Goal: Task Accomplishment & Management: Manage account settings

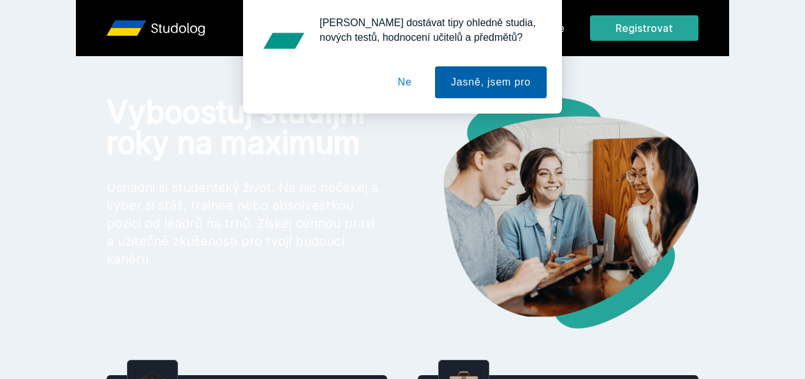
click at [541, 22] on div "[PERSON_NAME] dostávat tipy ohledně studia, nových testů, hodnocení učitelů a p…" at bounding box center [402, 56] width 288 height 83
click at [402, 87] on button "Ne" at bounding box center [405, 82] width 46 height 32
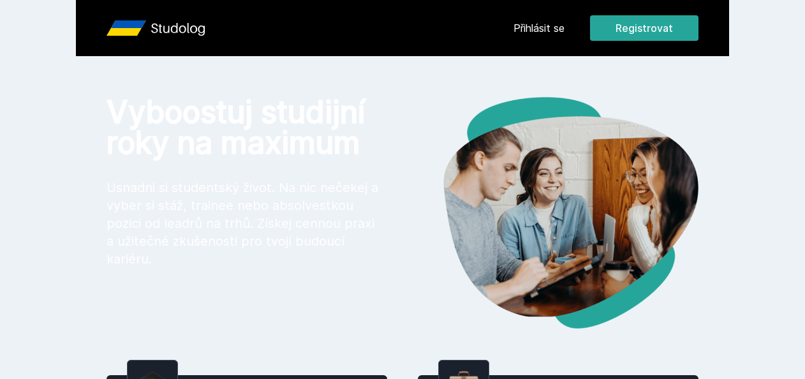
click at [532, 33] on link "Přihlásit se" at bounding box center [538, 27] width 51 height 15
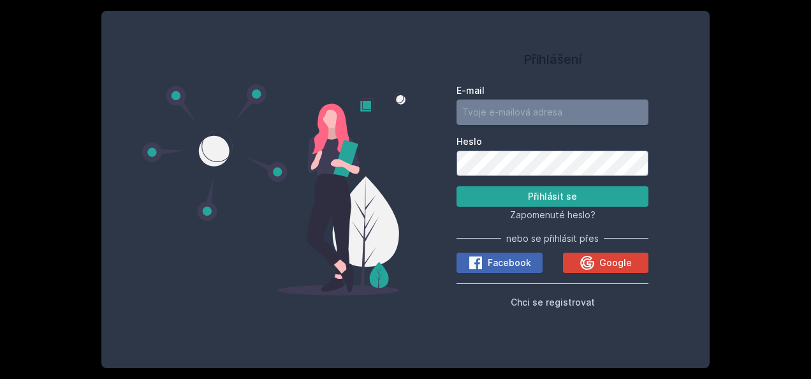
click at [541, 112] on input "E-mail" at bounding box center [552, 112] width 192 height 26
type input "[EMAIL_ADDRESS][DOMAIN_NAME]"
click at [456, 186] on button "Přihlásit se" at bounding box center [552, 196] width 192 height 20
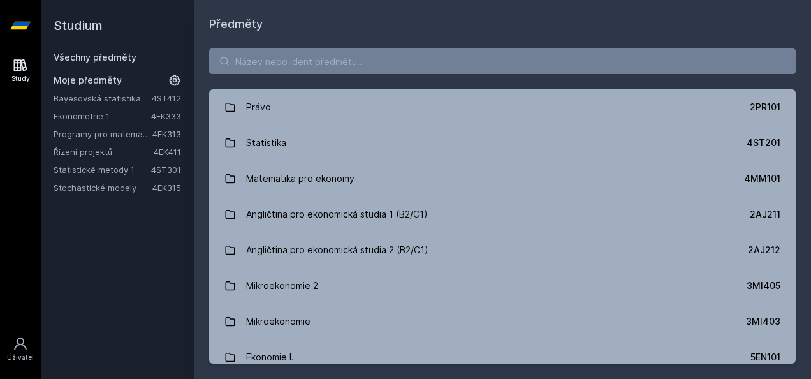
click at [173, 82] on icon at bounding box center [175, 80] width 11 height 11
click at [176, 99] on icon at bounding box center [176, 98] width 10 height 10
click at [177, 96] on icon at bounding box center [176, 98] width 10 height 10
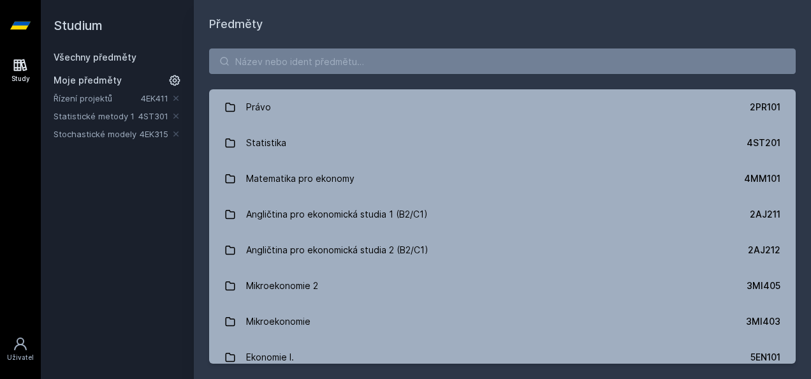
click at [177, 96] on icon at bounding box center [176, 98] width 10 height 10
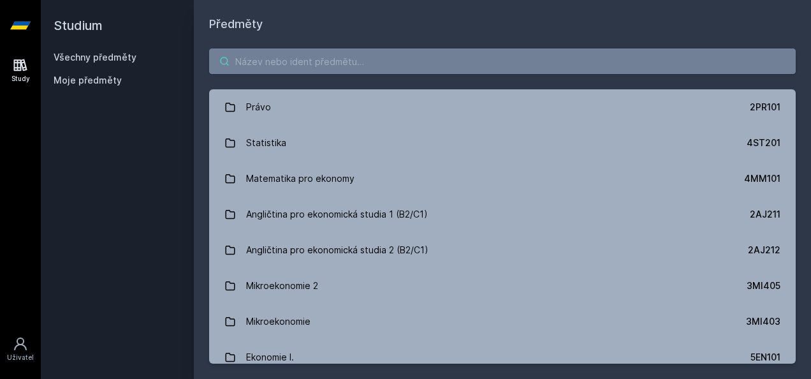
click at [257, 58] on input "search" at bounding box center [502, 61] width 587 height 26
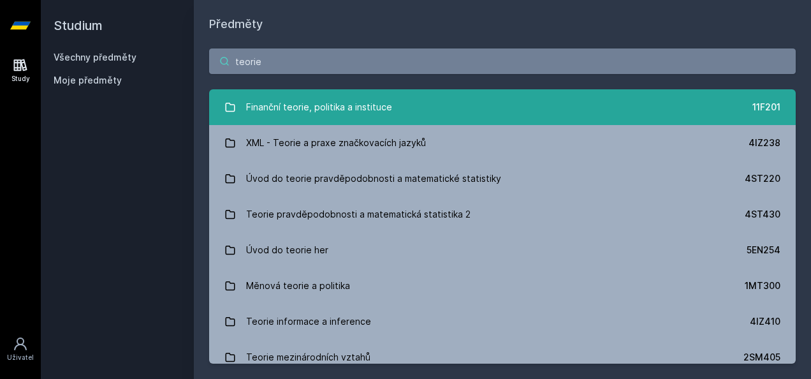
type input "teorie"
click at [346, 116] on div "Finanční teorie, politika a instituce" at bounding box center [319, 107] width 146 height 26
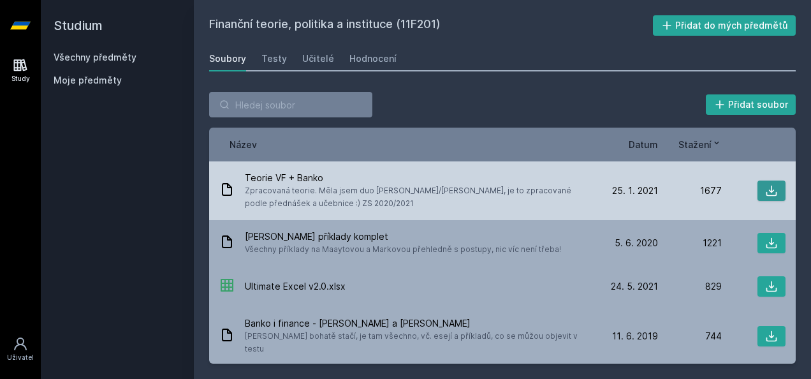
click at [765, 189] on icon at bounding box center [771, 190] width 13 height 13
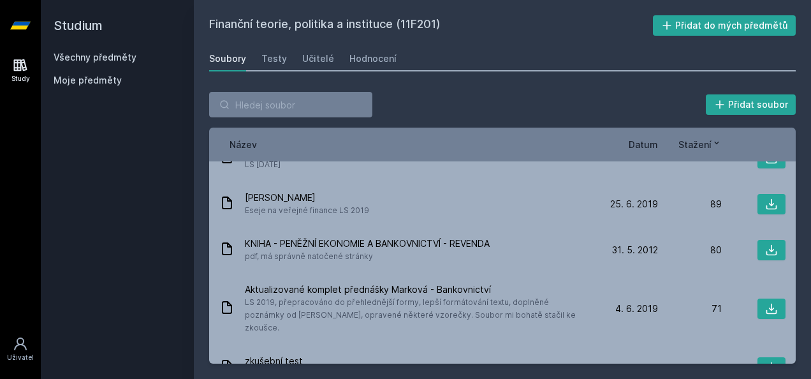
scroll to position [690, 0]
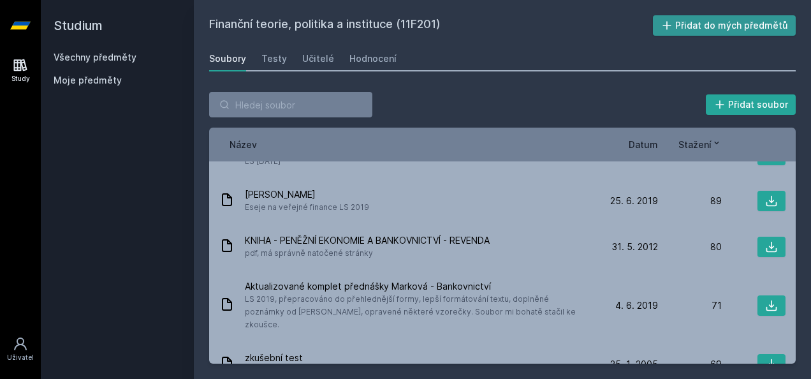
click at [752, 23] on button "Přidat do mých předmětů" at bounding box center [724, 25] width 143 height 20
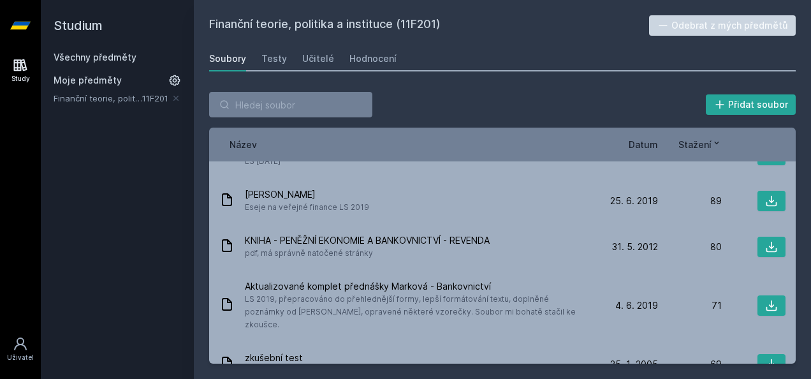
click at [105, 55] on link "Všechny předměty" at bounding box center [95, 57] width 83 height 11
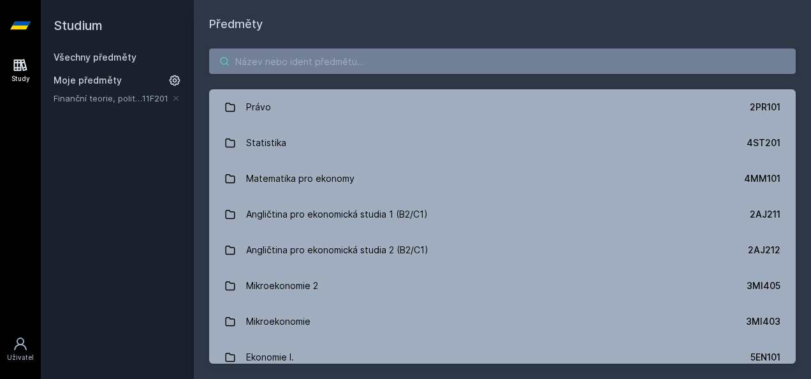
click at [325, 56] on input "search" at bounding box center [502, 61] width 587 height 26
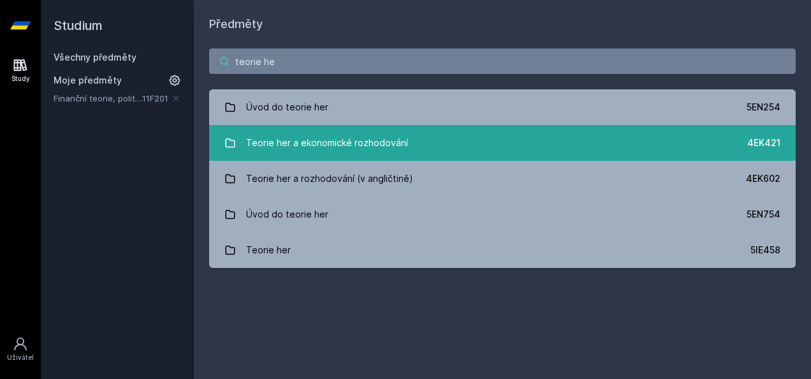
type input "teorie he"
click at [364, 147] on div "Teorie her a ekonomické rozhodování" at bounding box center [327, 143] width 162 height 26
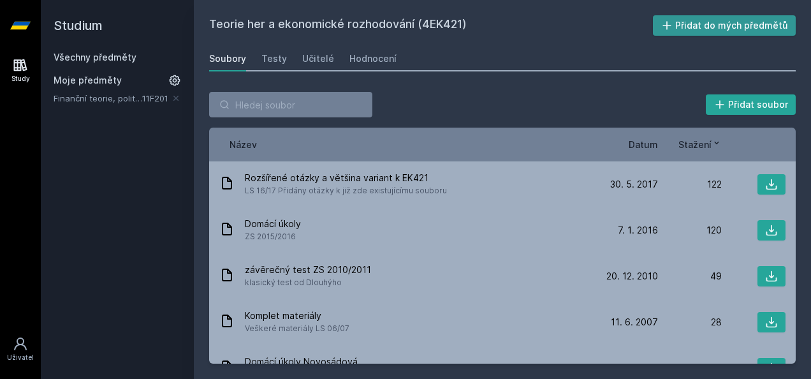
click at [692, 33] on button "Přidat do mých předmětů" at bounding box center [724, 25] width 143 height 20
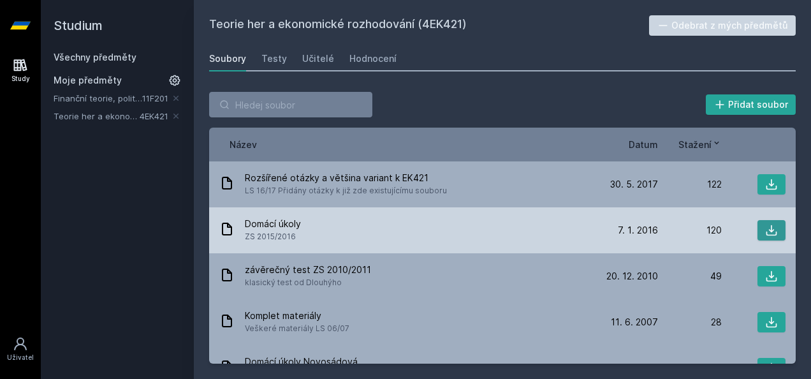
click at [768, 231] on icon at bounding box center [771, 230] width 13 height 13
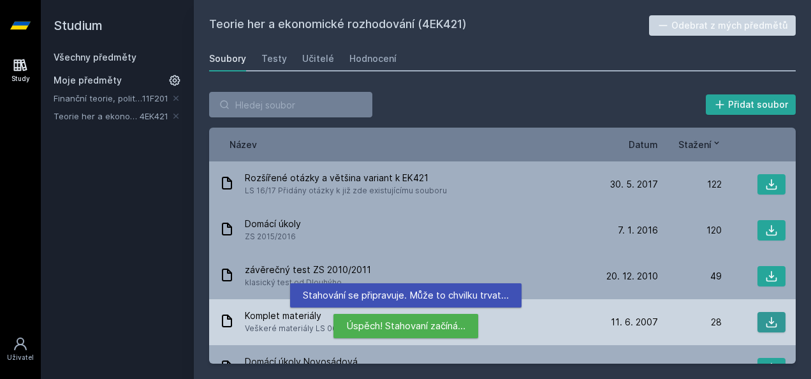
click at [768, 317] on icon at bounding box center [771, 322] width 13 height 13
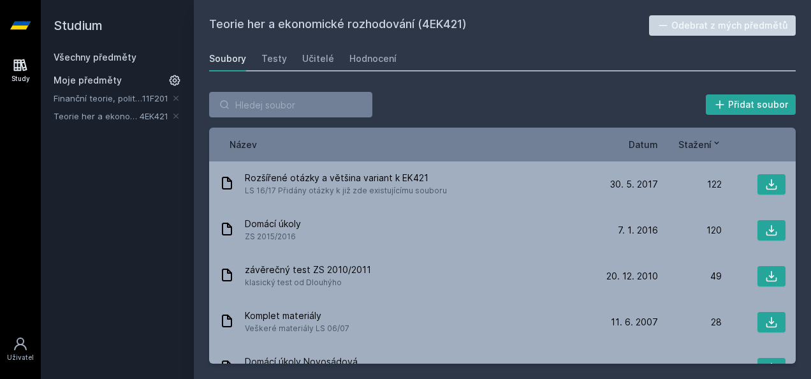
click at [126, 57] on link "Všechny předměty" at bounding box center [95, 57] width 83 height 11
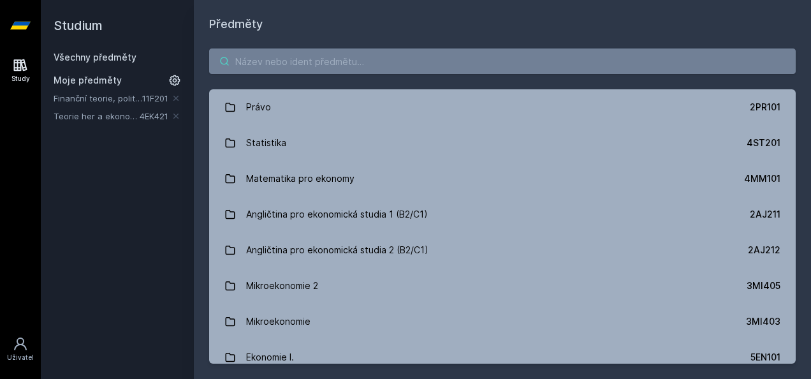
click at [301, 65] on input "search" at bounding box center [502, 61] width 587 height 26
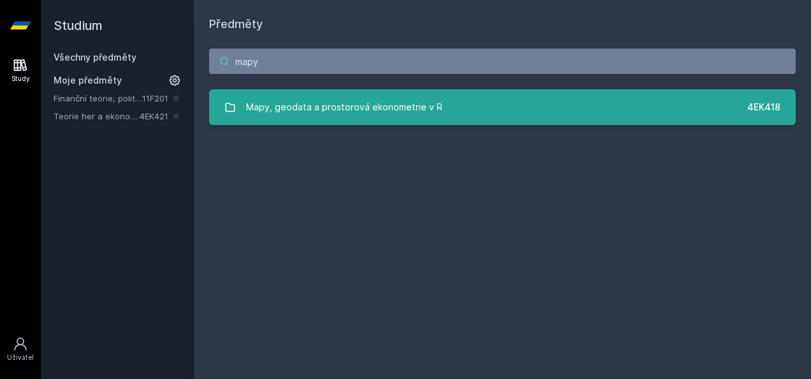
type input "mapy"
click at [310, 108] on div "Mapy, geodata a prostorová ekonometrie v R" at bounding box center [344, 107] width 196 height 26
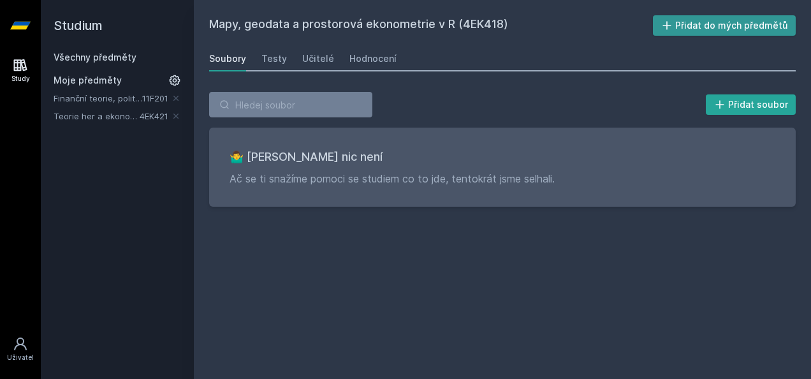
click at [685, 24] on button "Přidat do mých předmětů" at bounding box center [724, 25] width 143 height 20
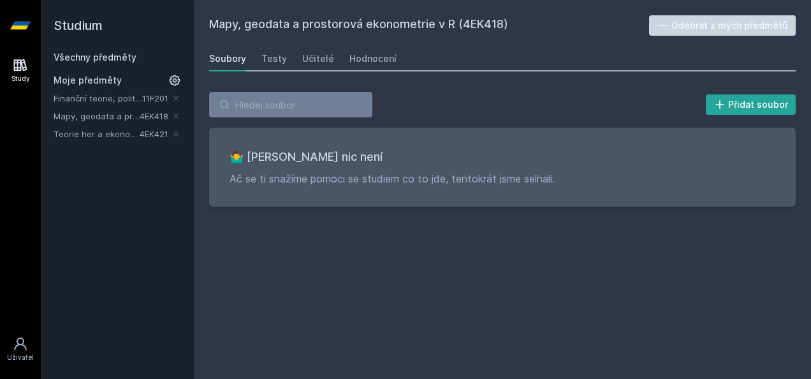
click at [99, 23] on h2 "Studium" at bounding box center [118, 25] width 128 height 51
click at [103, 59] on link "Všechny předměty" at bounding box center [95, 57] width 83 height 11
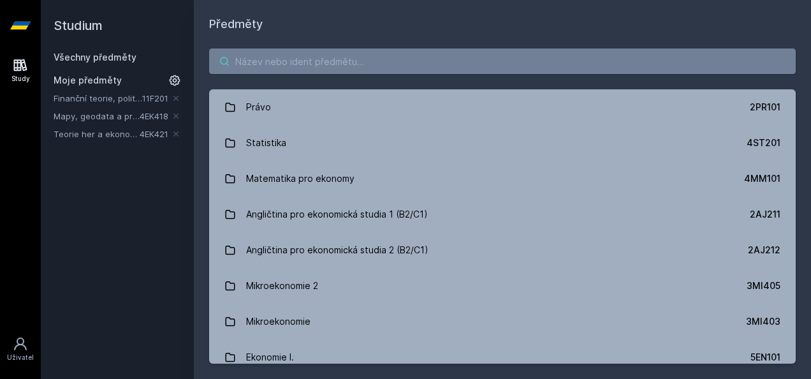
click at [299, 55] on input "search" at bounding box center [502, 61] width 587 height 26
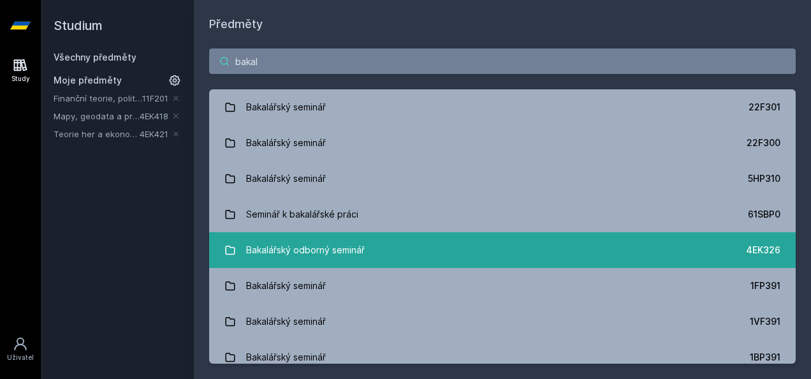
type input "bakal"
click at [283, 247] on div "Bakalářský odborný seminář" at bounding box center [305, 250] width 119 height 26
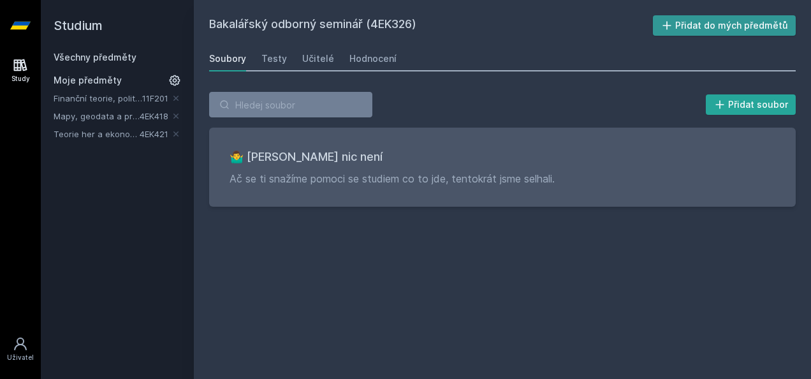
click at [724, 26] on button "Přidat do mých předmětů" at bounding box center [724, 25] width 143 height 20
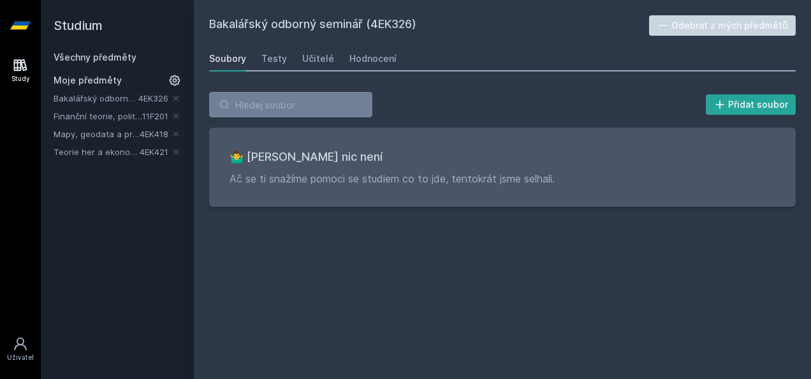
click at [128, 59] on link "Všechny předměty" at bounding box center [95, 57] width 83 height 11
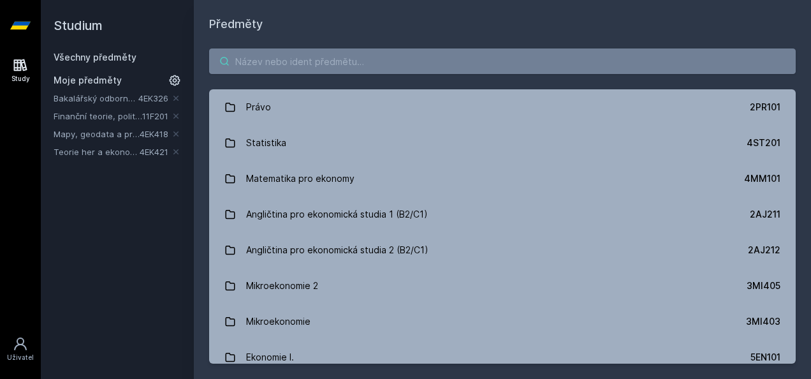
click at [416, 66] on input "search" at bounding box center [502, 61] width 587 height 26
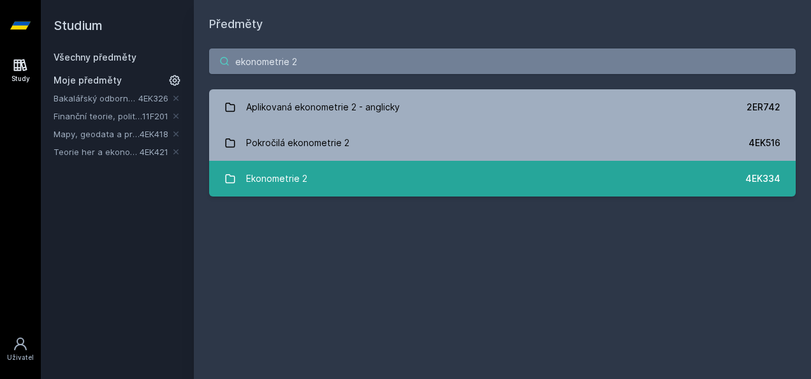
type input "ekonometrie 2"
click at [315, 173] on link "Ekonometrie 2 4EK334" at bounding box center [502, 179] width 587 height 36
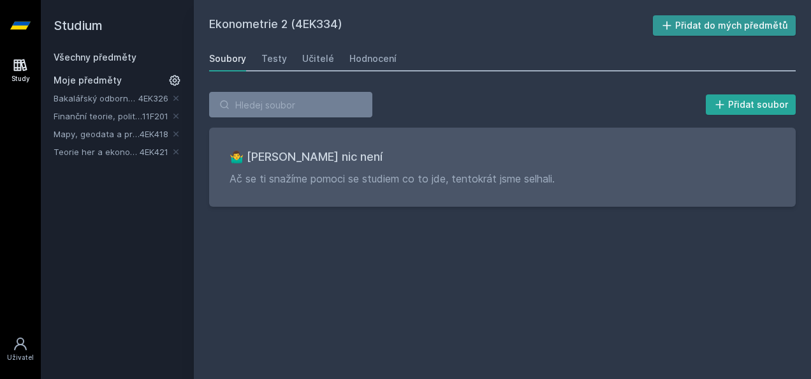
click at [699, 22] on button "Přidat do mých předmětů" at bounding box center [724, 25] width 143 height 20
